Goal: Task Accomplishment & Management: Manage account settings

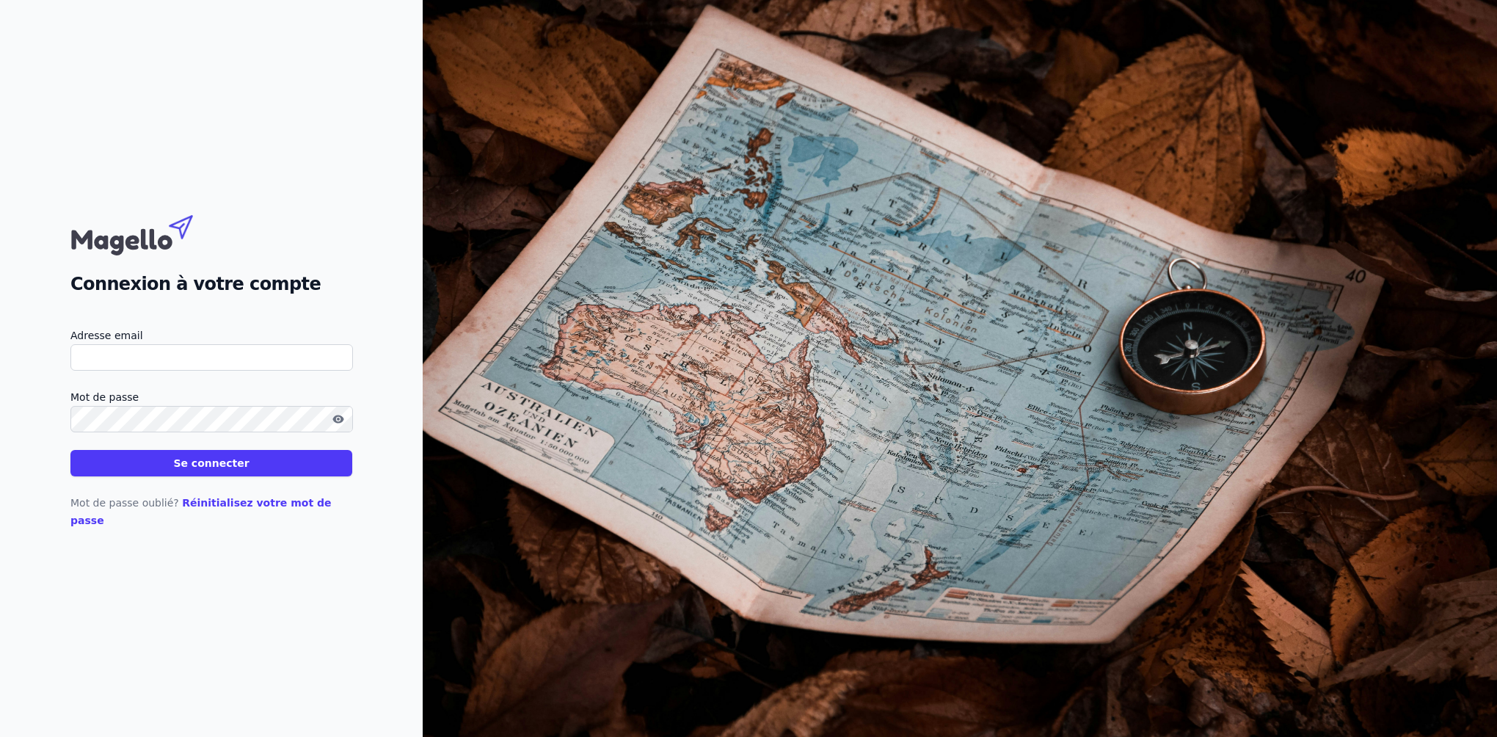
click at [84, 370] on input "Adresse email" at bounding box center [211, 357] width 282 height 26
type input "[PERSON_NAME][EMAIL_ADDRESS][DOMAIN_NAME]"
click at [204, 511] on link "Réinitialisez votre mot de passe" at bounding box center [200, 511] width 261 height 29
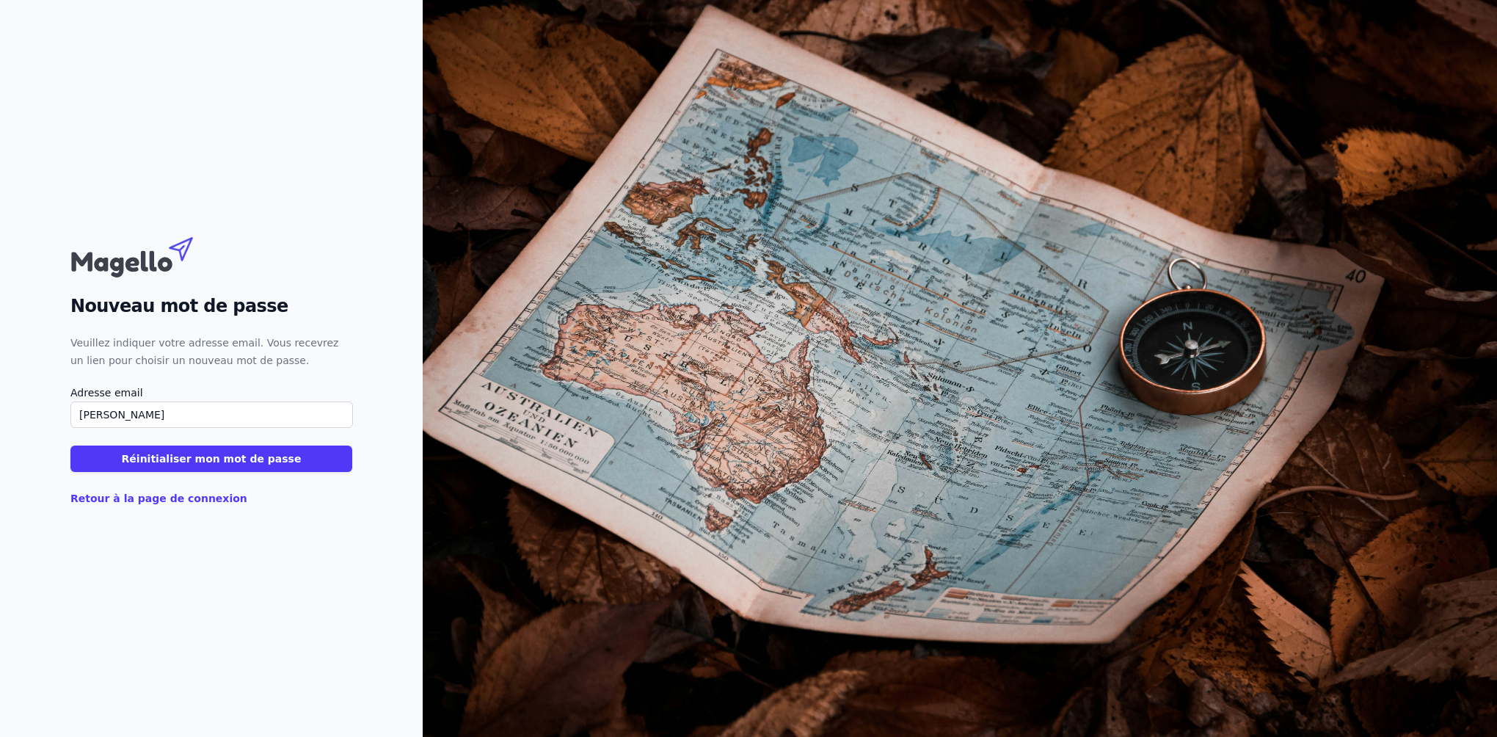
type input "annfrederique.belle@simontbraun.eu"
click at [170, 460] on button "Réinitialiser mon mot de passe" at bounding box center [211, 458] width 282 height 26
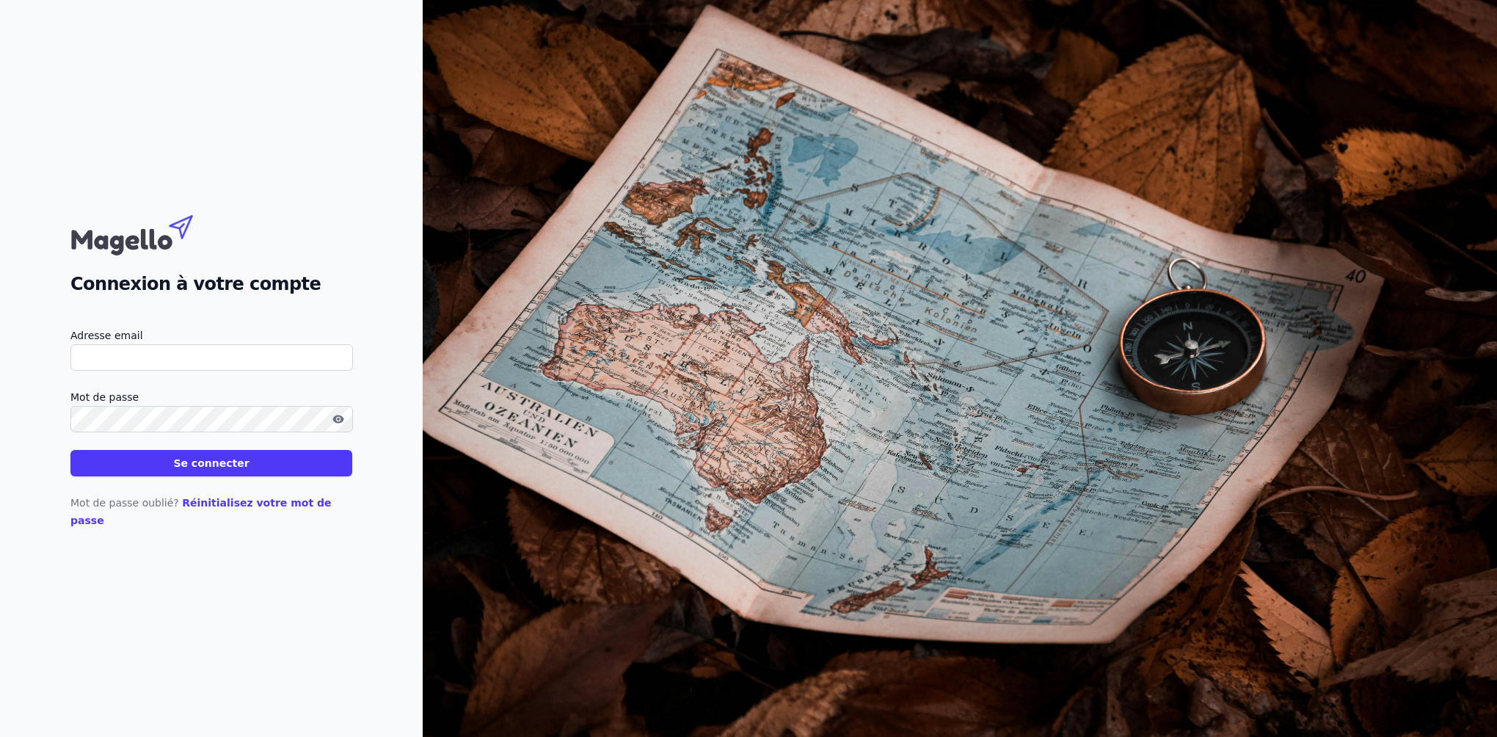
click at [90, 362] on input "Adresse email" at bounding box center [211, 357] width 282 height 26
type input "[PERSON_NAME][EMAIL_ADDRESS][DOMAIN_NAME]"
click at [70, 450] on button "Se connecter" at bounding box center [211, 463] width 282 height 26
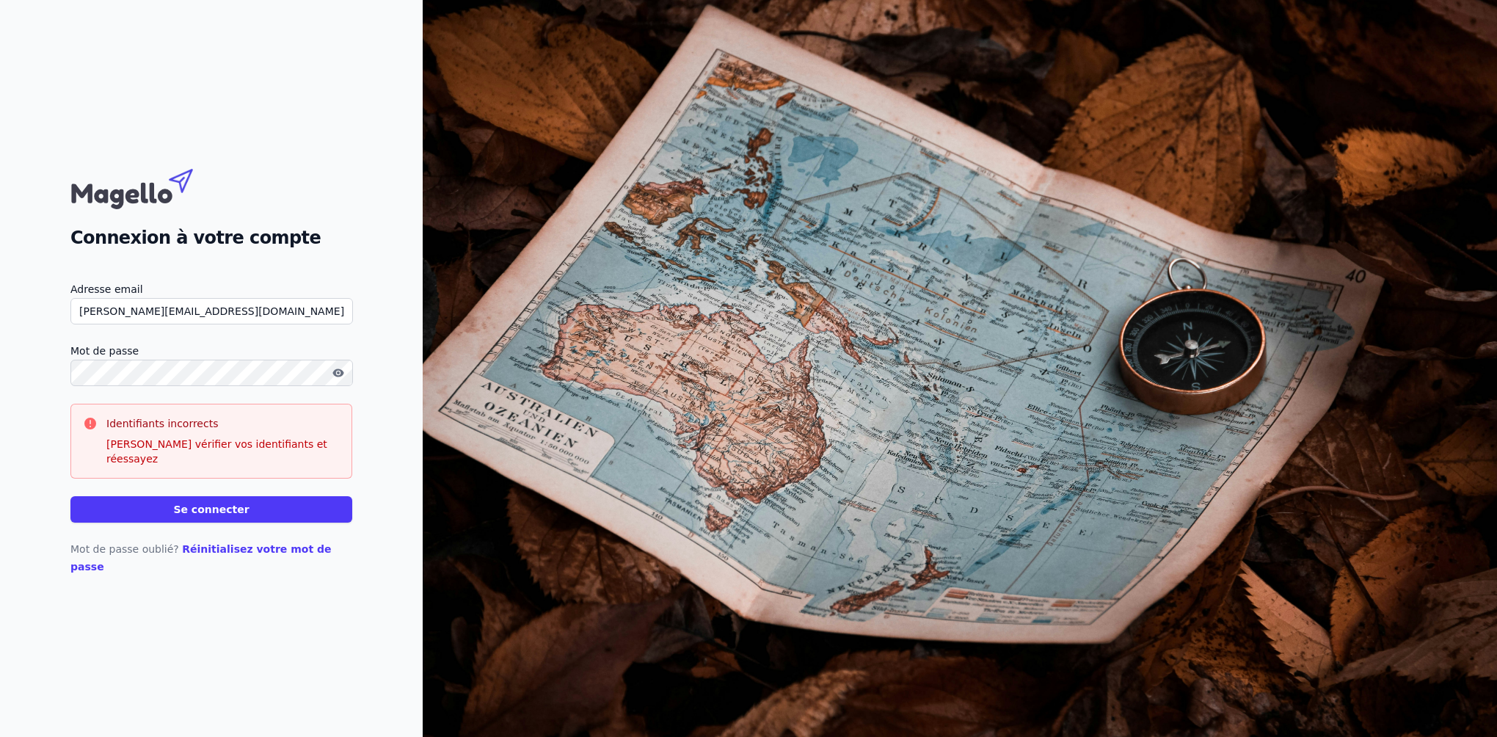
click at [246, 545] on link "Réinitialisez votre mot de passe" at bounding box center [200, 557] width 261 height 29
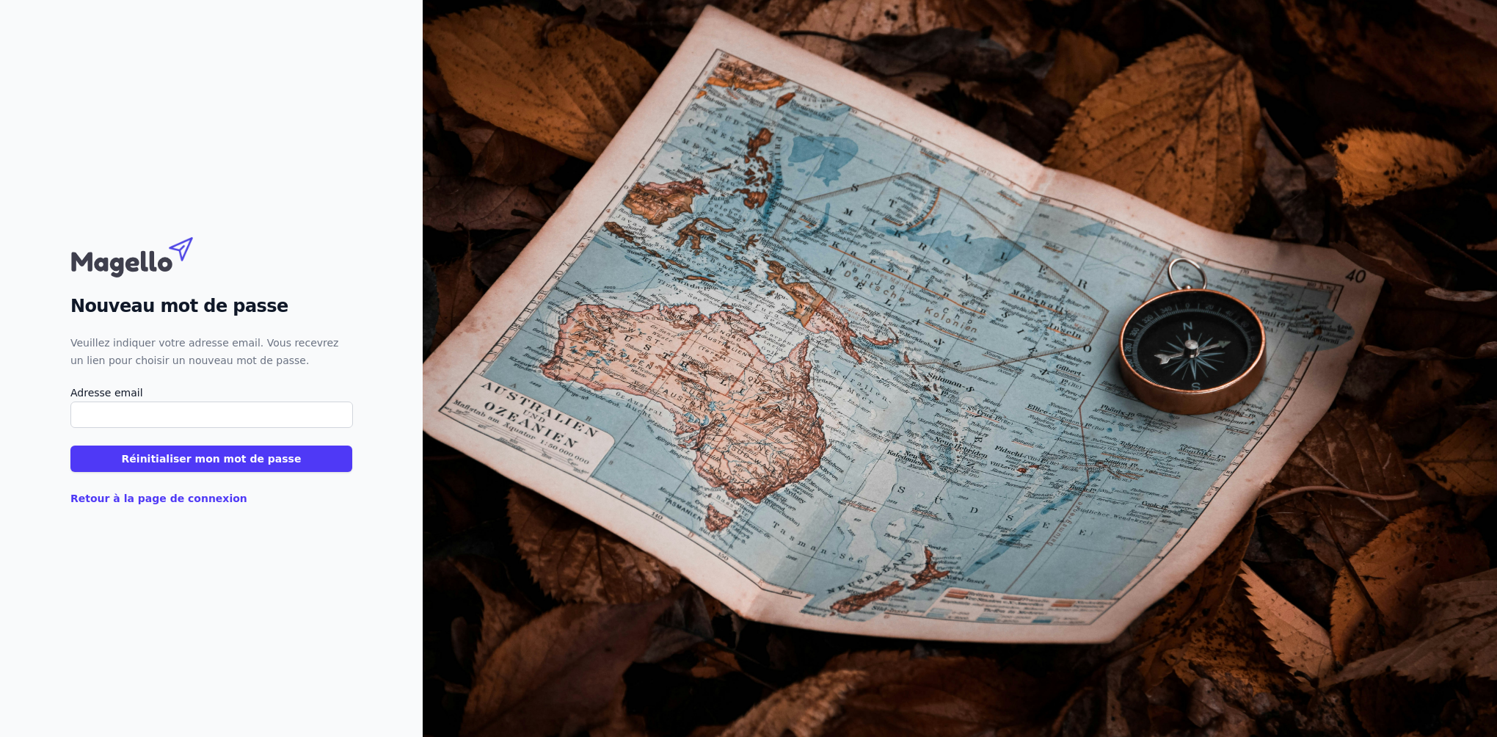
click at [88, 408] on input "Adresse email" at bounding box center [211, 414] width 282 height 26
type input "[PERSON_NAME][EMAIL_ADDRESS][DOMAIN_NAME]"
click at [103, 459] on button "Réinitialiser mon mot de passe" at bounding box center [211, 458] width 282 height 26
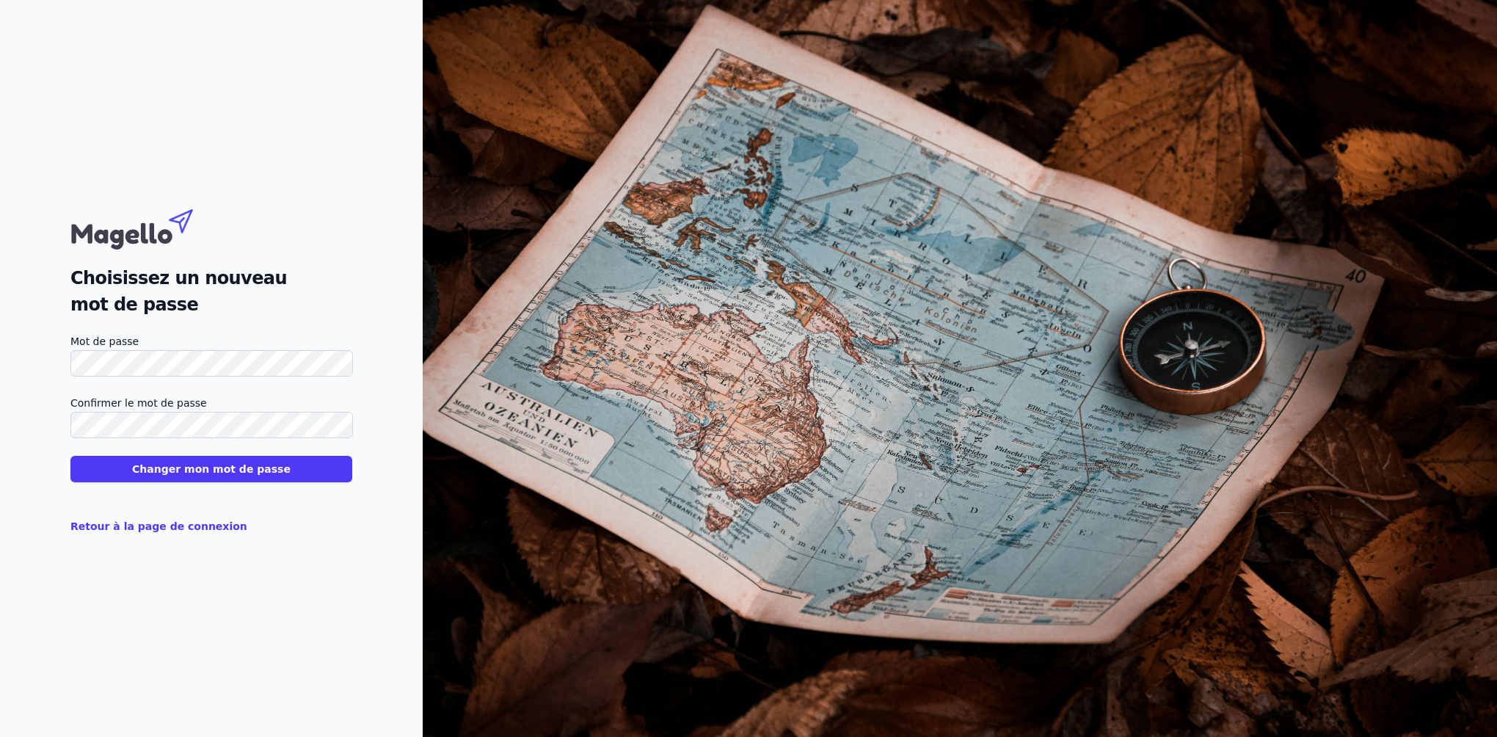
click at [267, 470] on button "Changer mon mot de passe" at bounding box center [211, 469] width 282 height 26
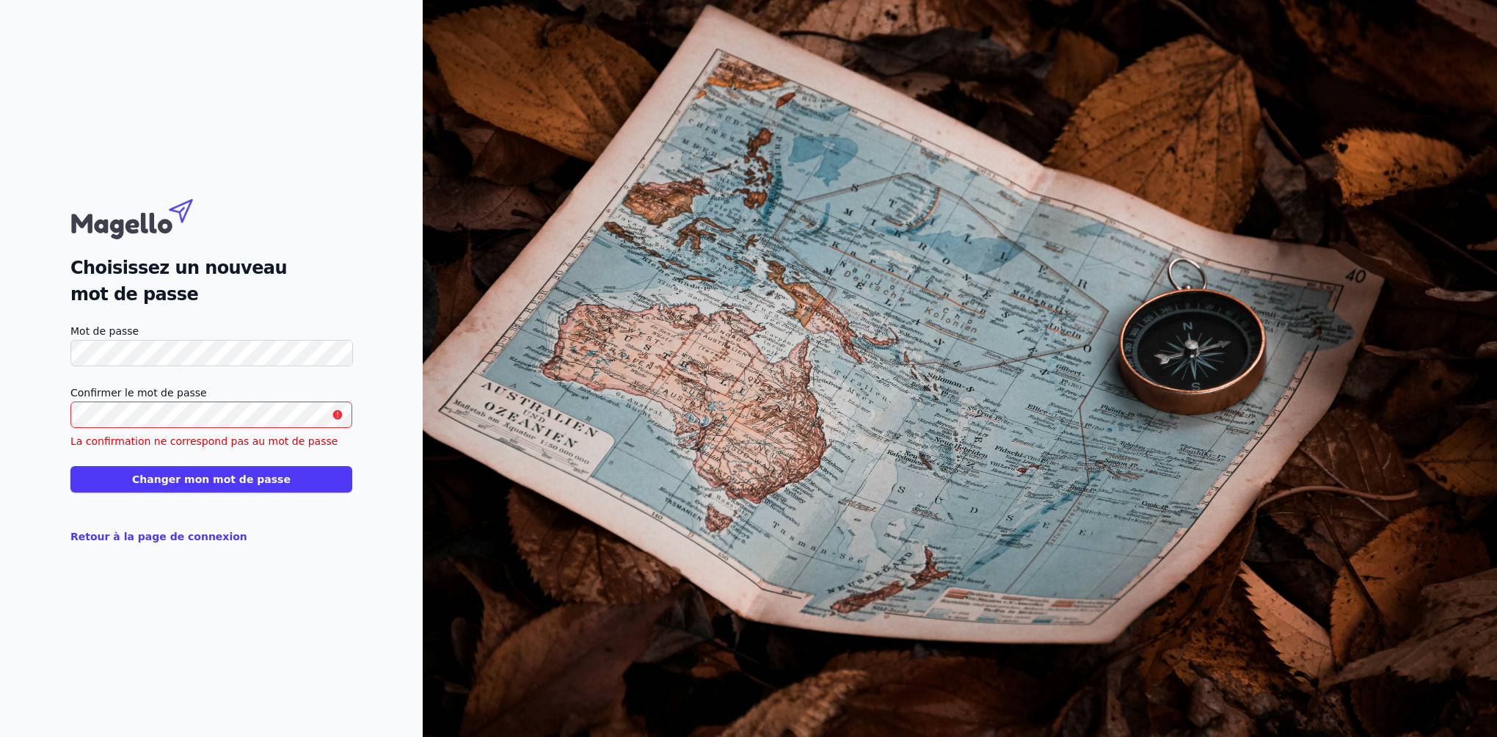
click at [0, 409] on html "Choisissez un nouveau mot de passe Mot de passe Confirmer le mot de passe La co…" at bounding box center [748, 368] width 1497 height 737
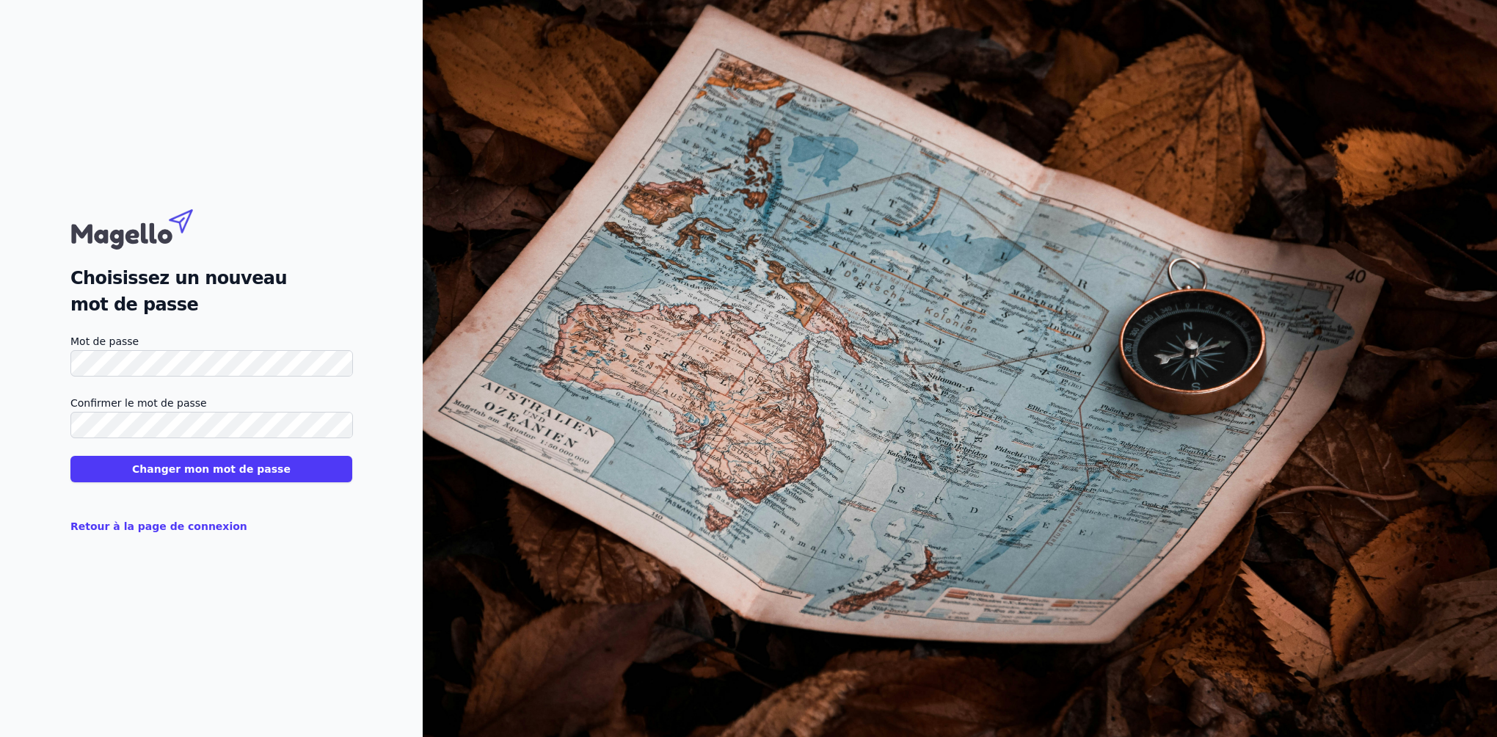
click at [70, 456] on button "Changer mon mot de passe" at bounding box center [211, 469] width 282 height 26
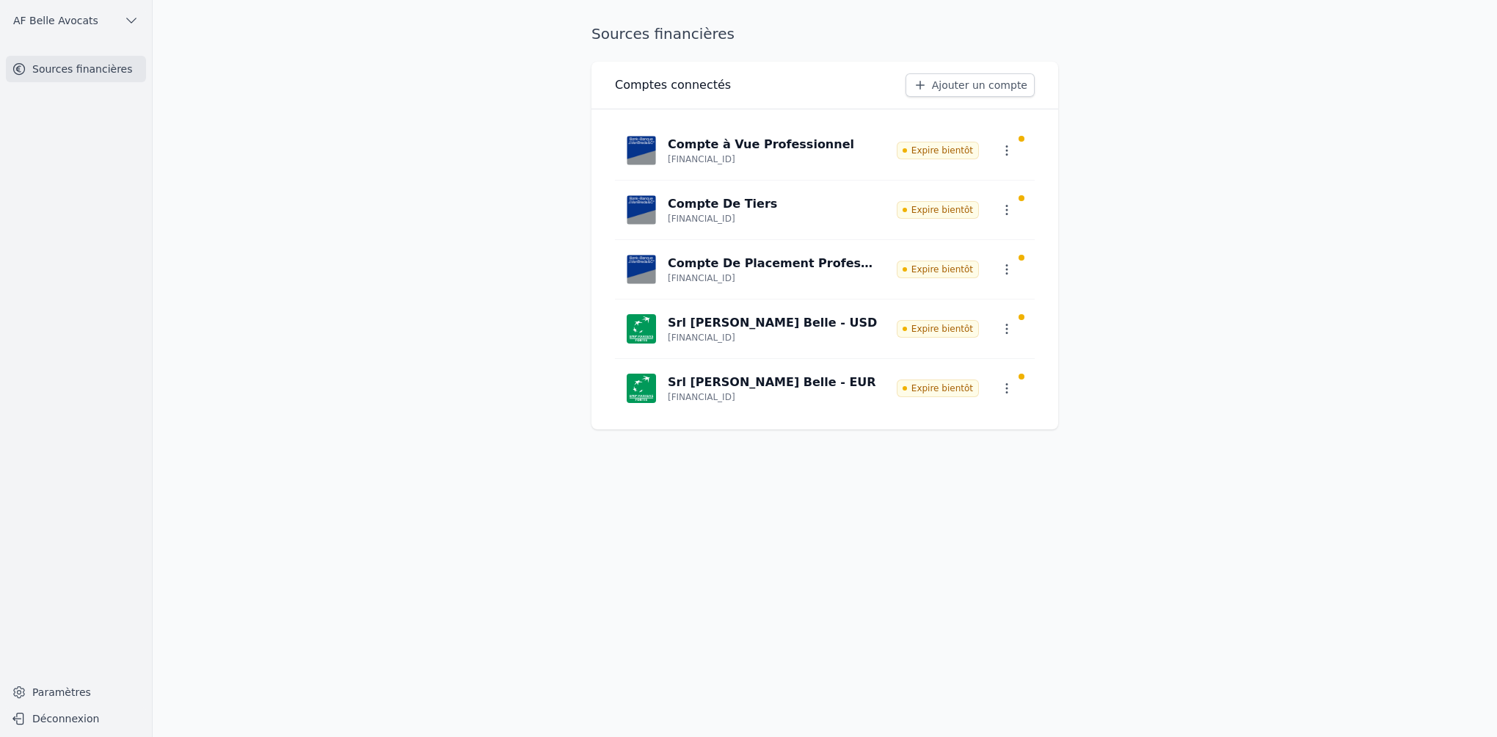
click at [752, 151] on p "Compte à Vue Professionnel" at bounding box center [761, 145] width 186 height 18
click at [1003, 147] on icon "button" at bounding box center [1006, 150] width 15 height 15
click at [928, 147] on div at bounding box center [748, 368] width 1497 height 737
click at [742, 390] on p "Srl Ann Frederique Belle - EUR" at bounding box center [772, 382] width 208 height 18
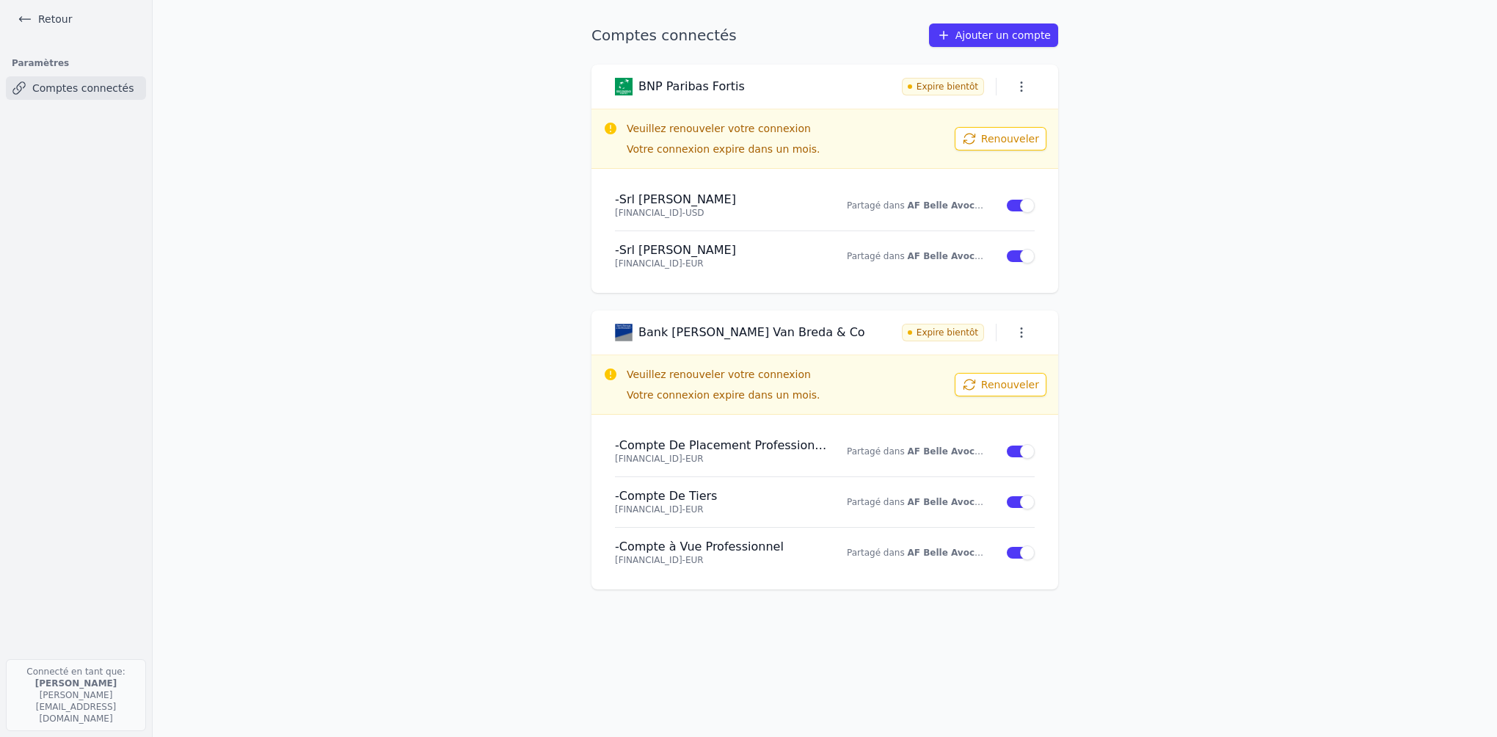
click at [1030, 142] on button "Renouveler" at bounding box center [1000, 138] width 92 height 23
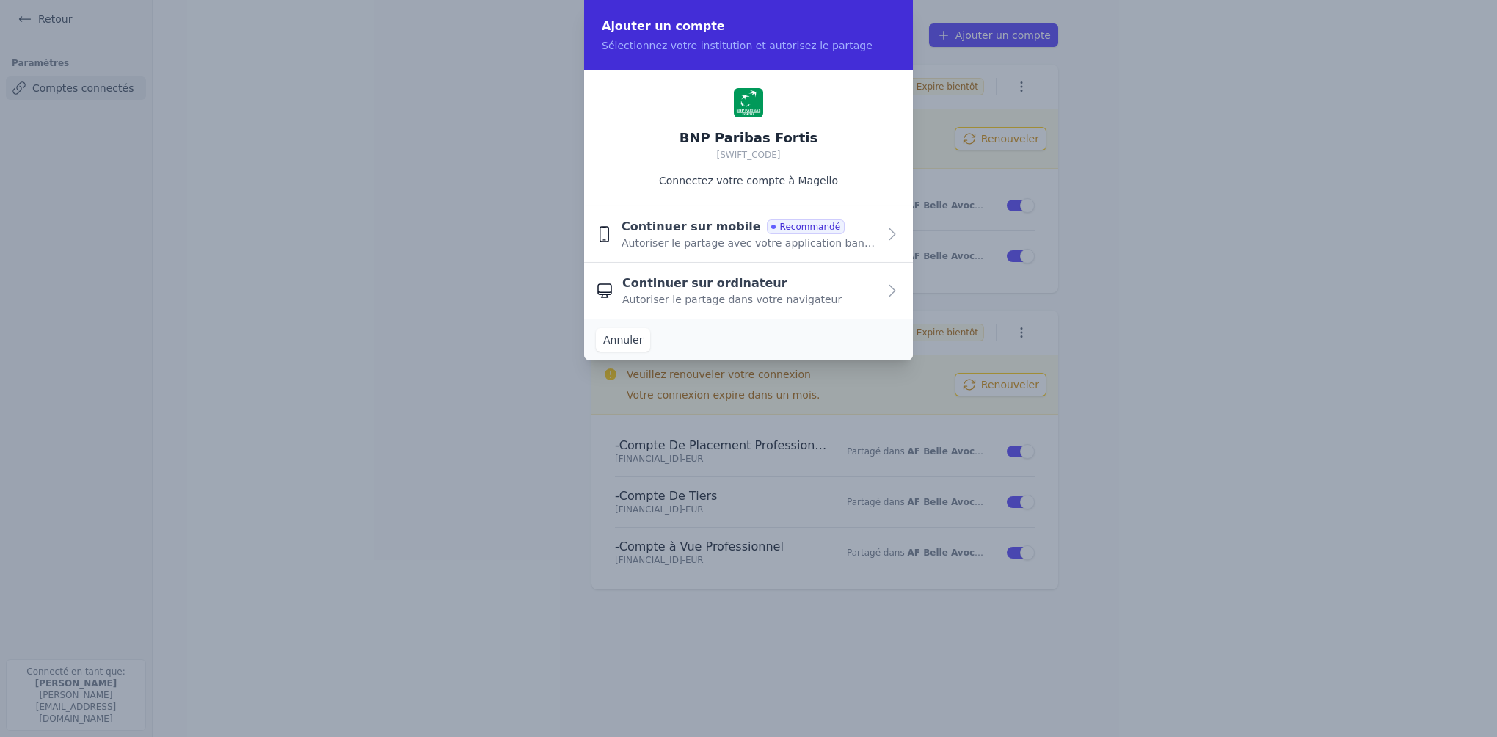
click at [672, 235] on span "Continuer sur mobile" at bounding box center [690, 227] width 139 height 18
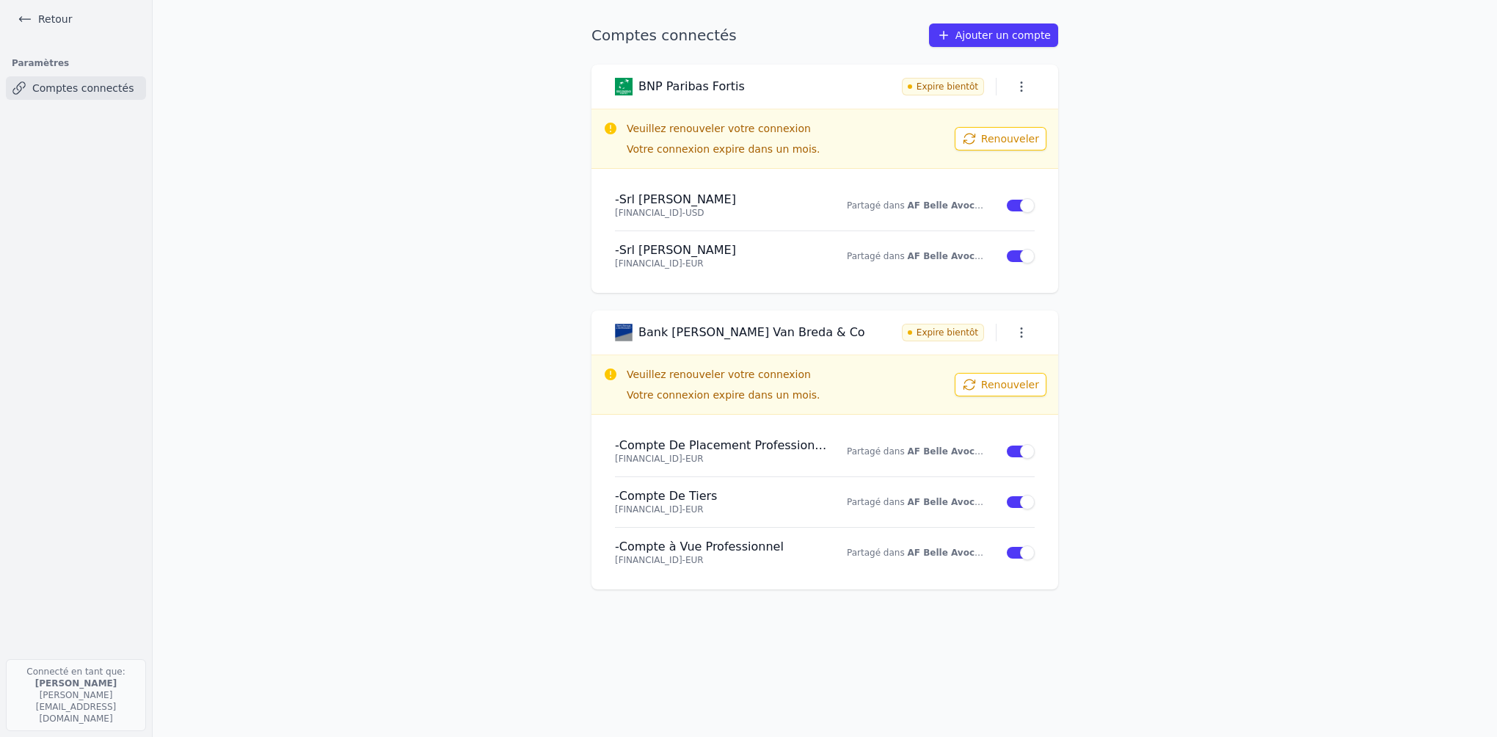
click at [983, 390] on button "Renouveler" at bounding box center [1000, 384] width 92 height 23
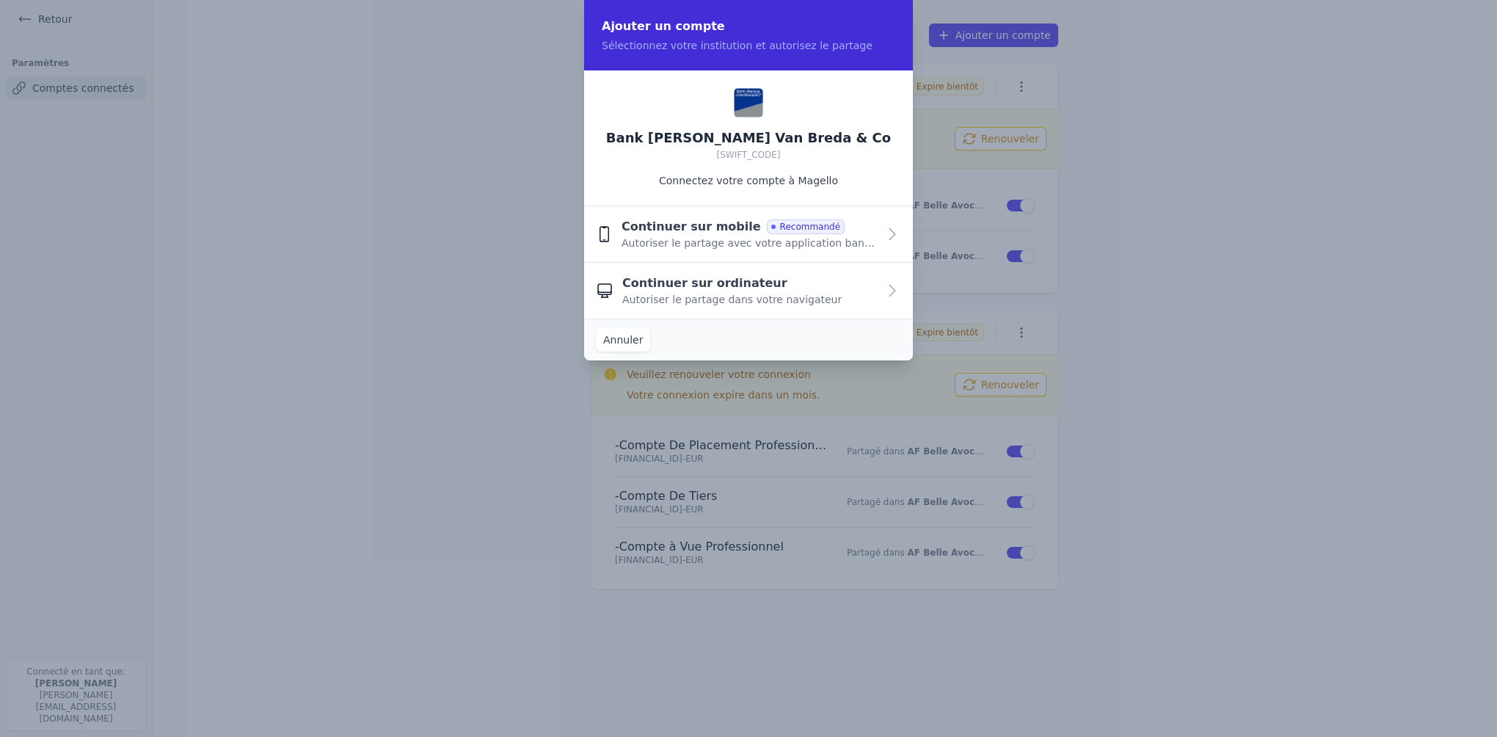
click at [695, 227] on span "Continuer sur mobile" at bounding box center [690, 227] width 139 height 18
